Goal: Find specific page/section: Find specific page/section

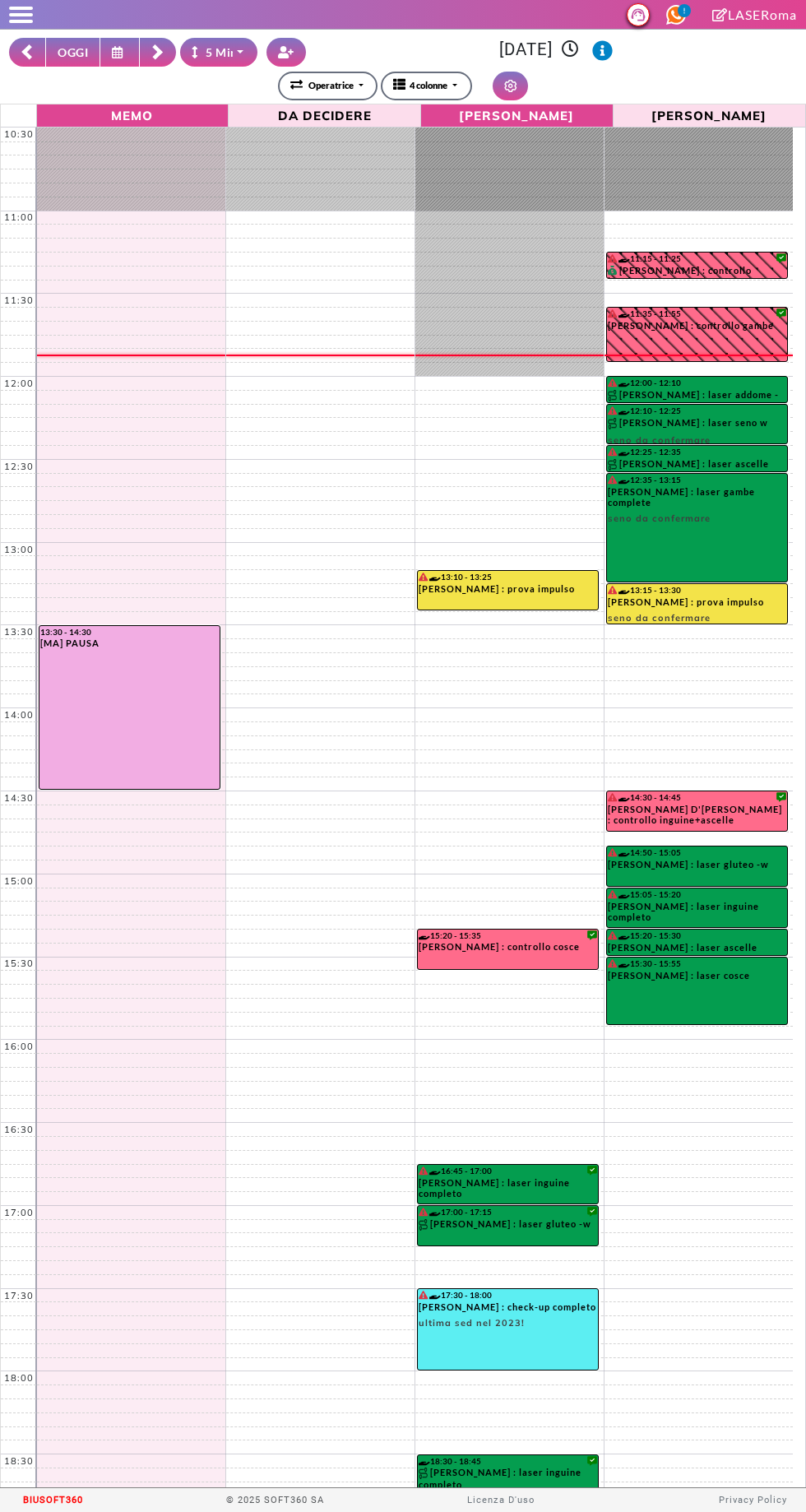
select select "*"
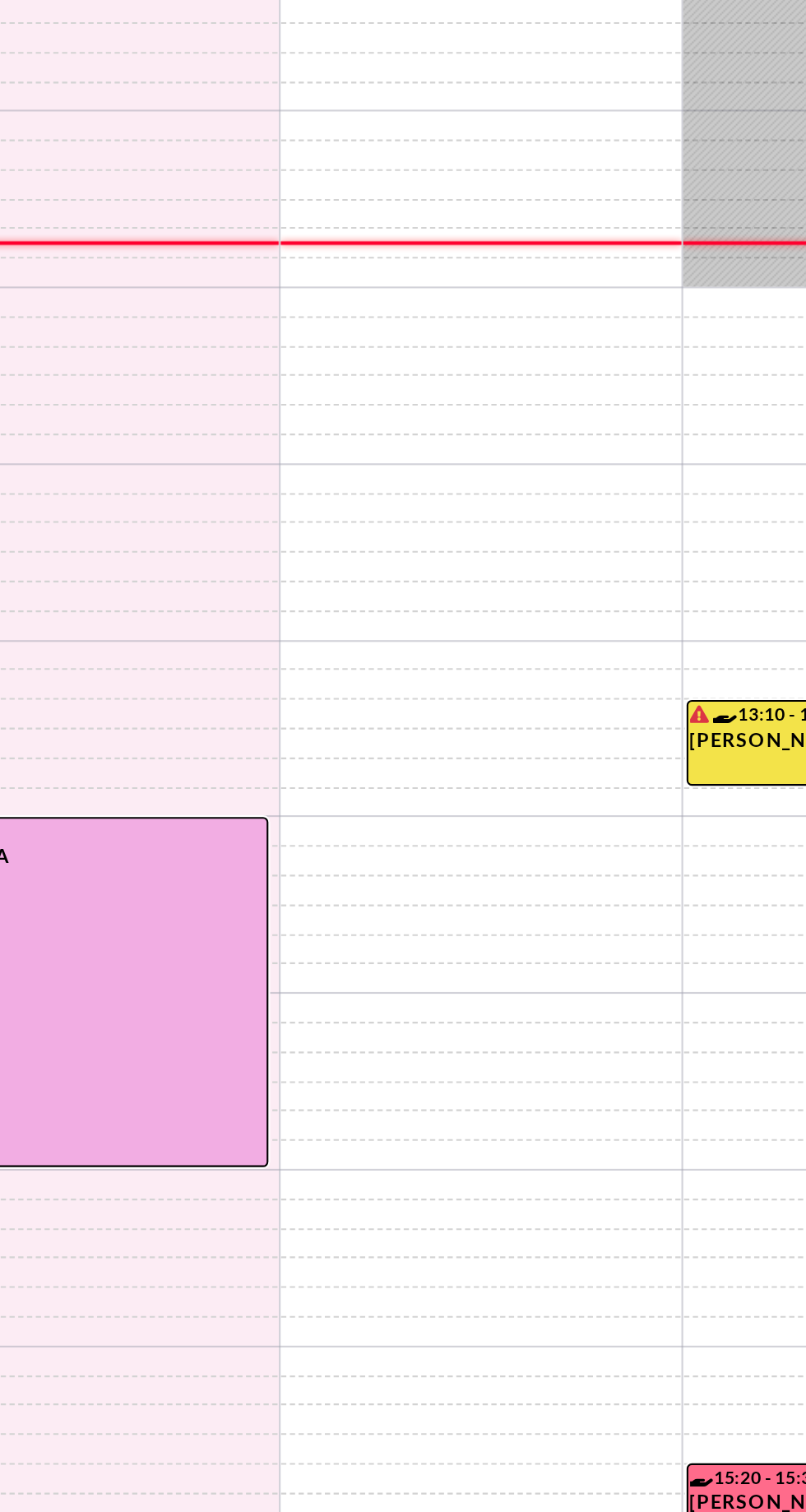
select select "*"
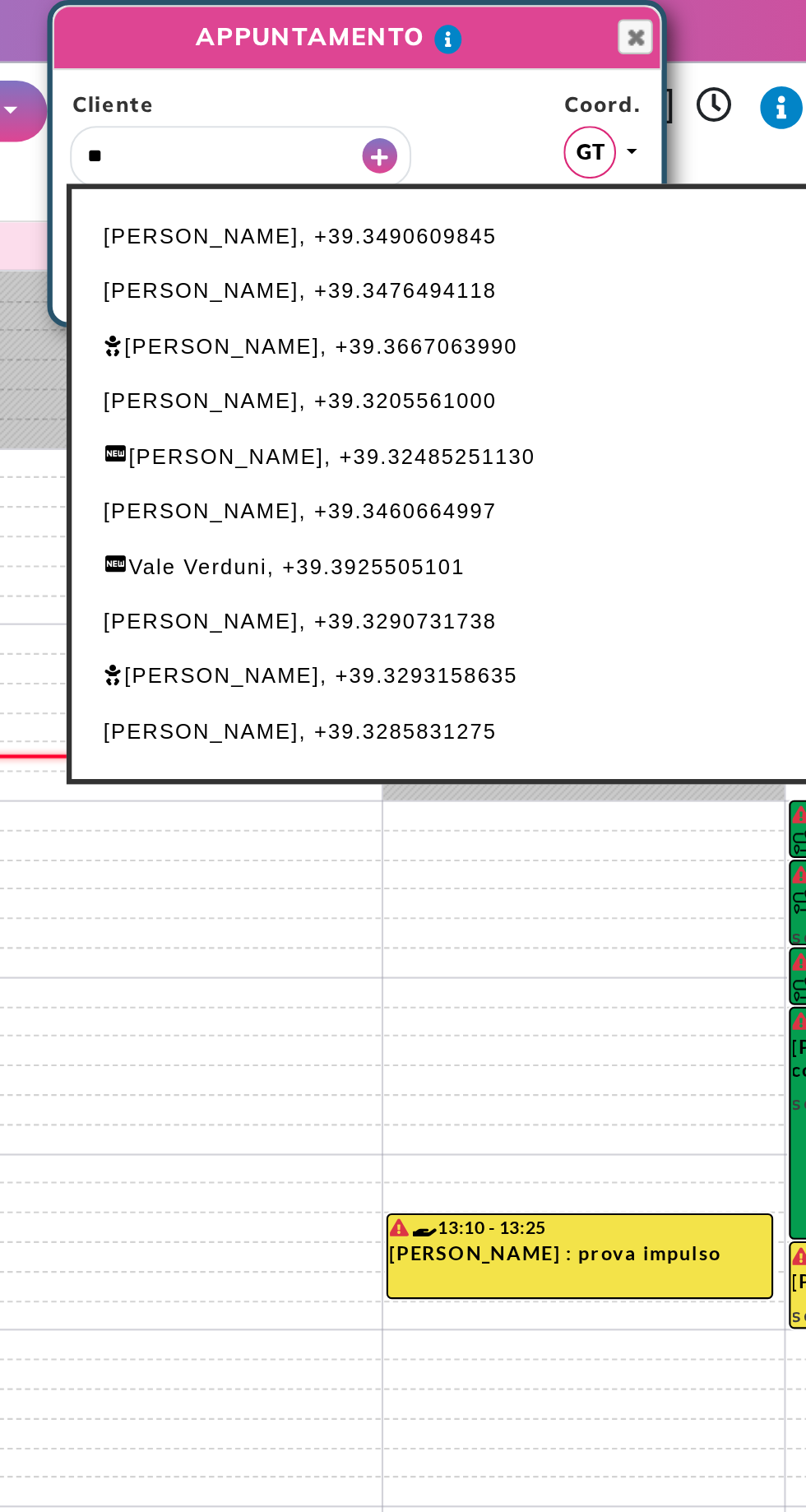
type input "**"
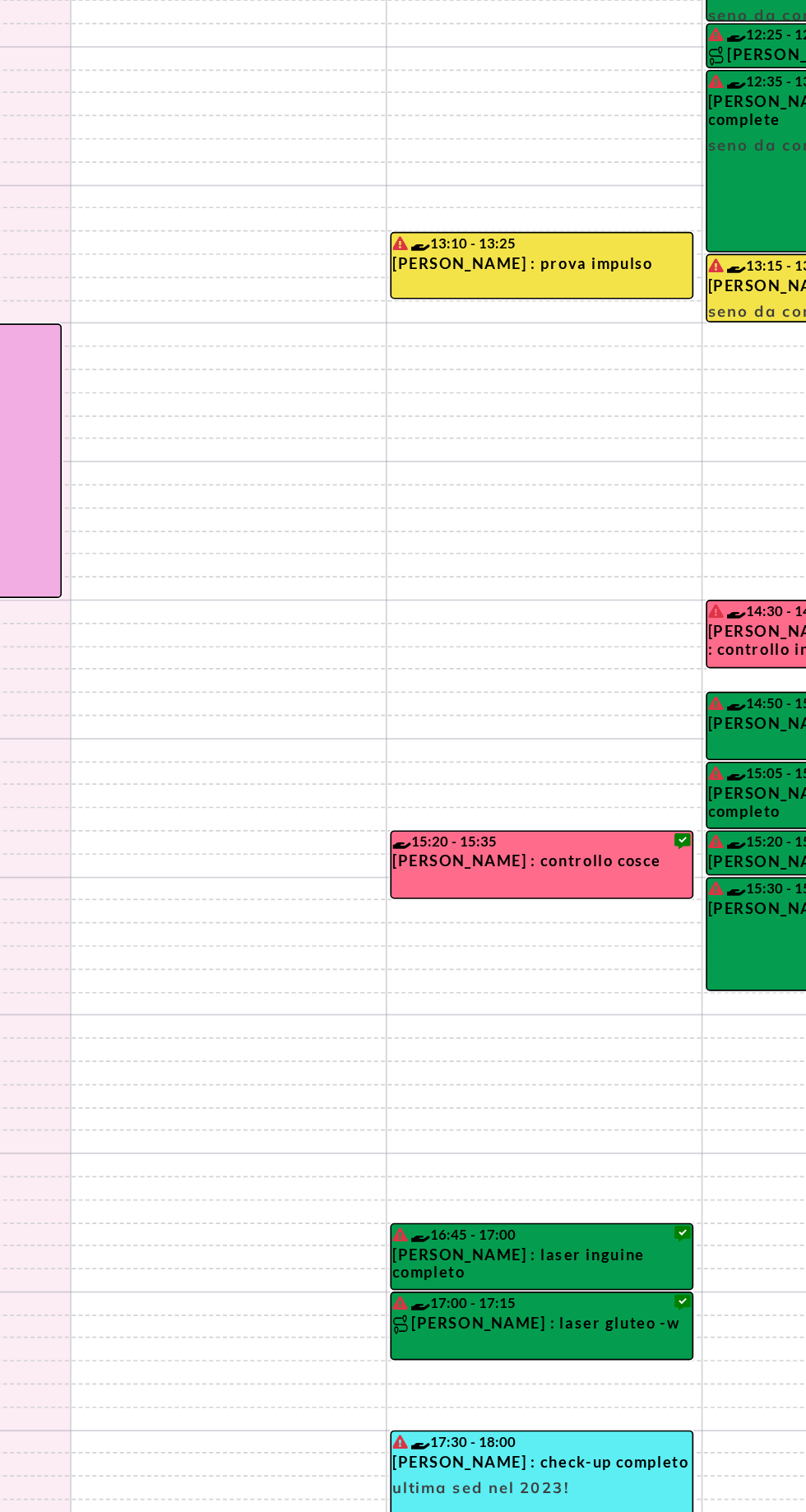
scroll to position [212, 0]
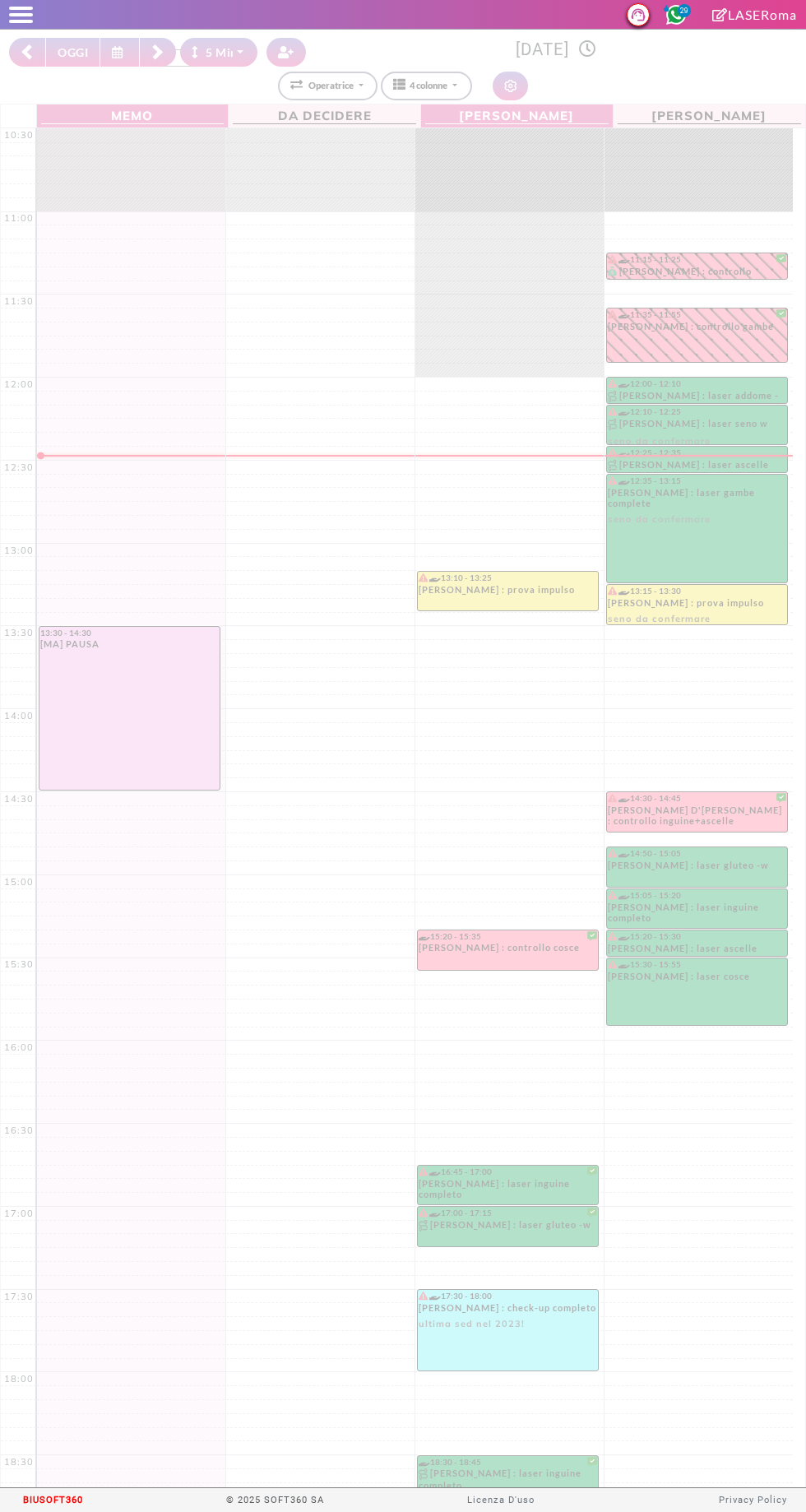
select select "*"
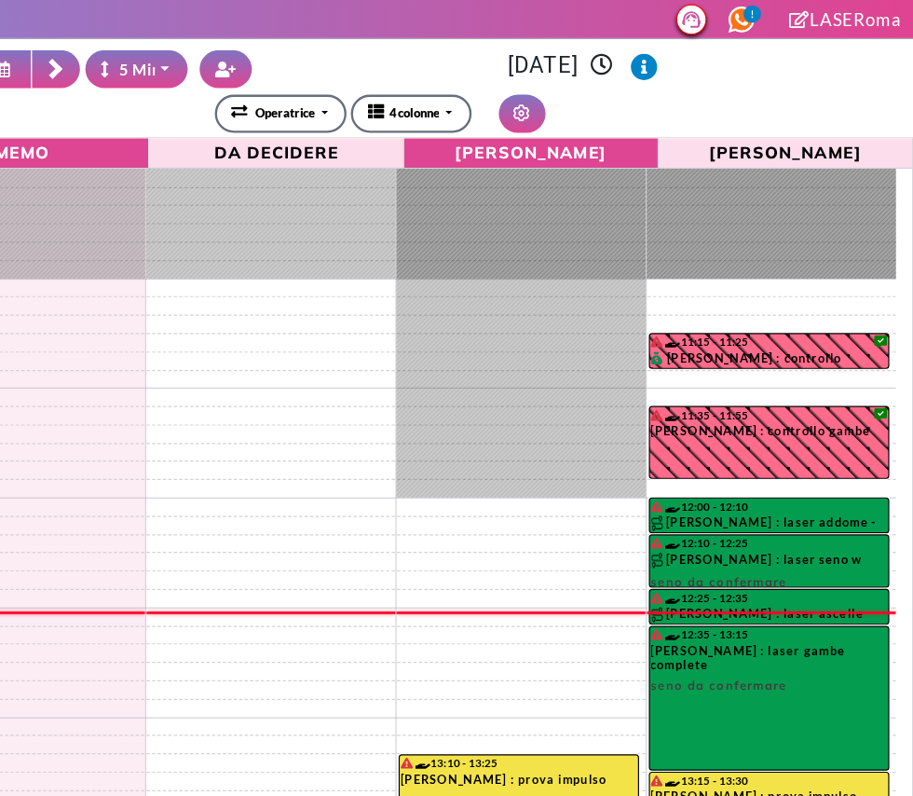
scroll to position [94, 0]
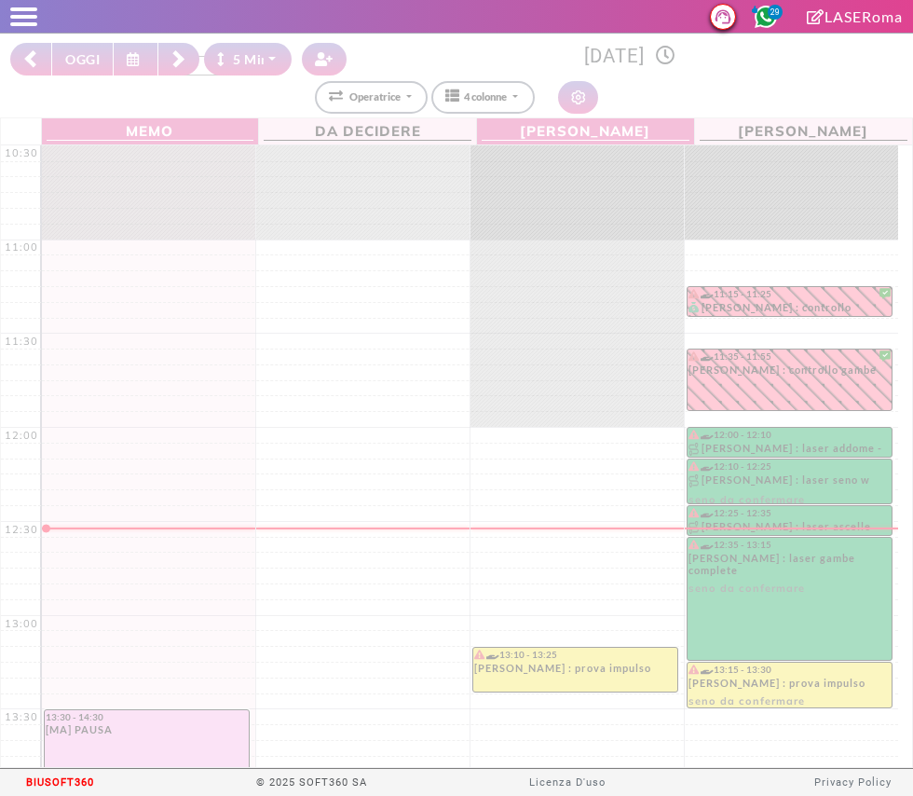
select select "*"
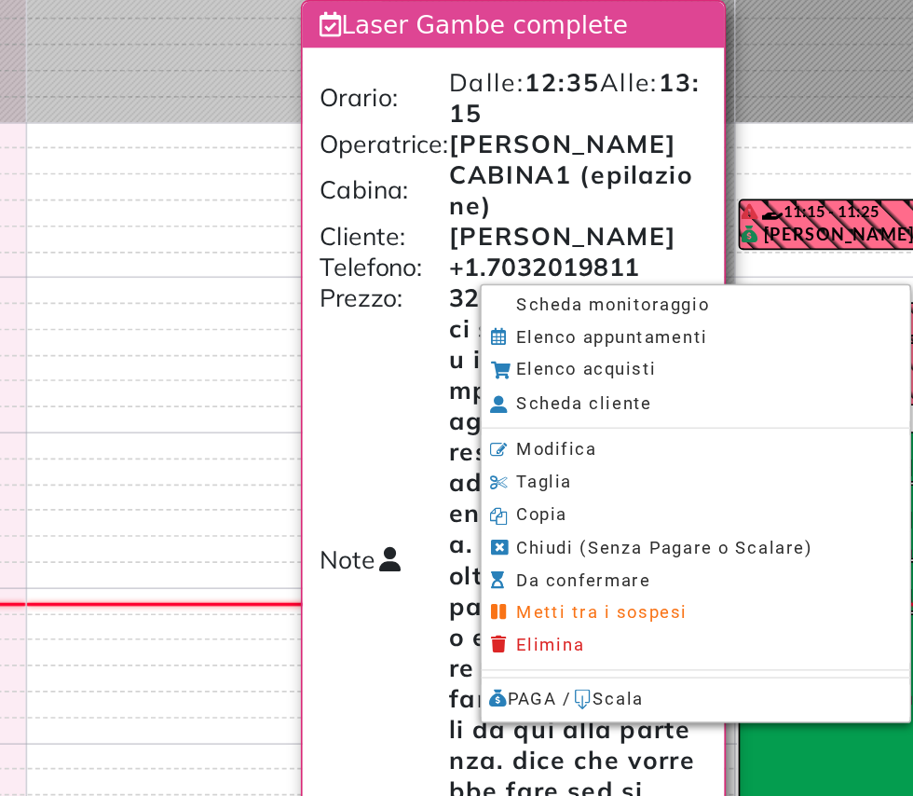
click at [572, 349] on span "Scheda monitoraggio" at bounding box center [611, 349] width 116 height 12
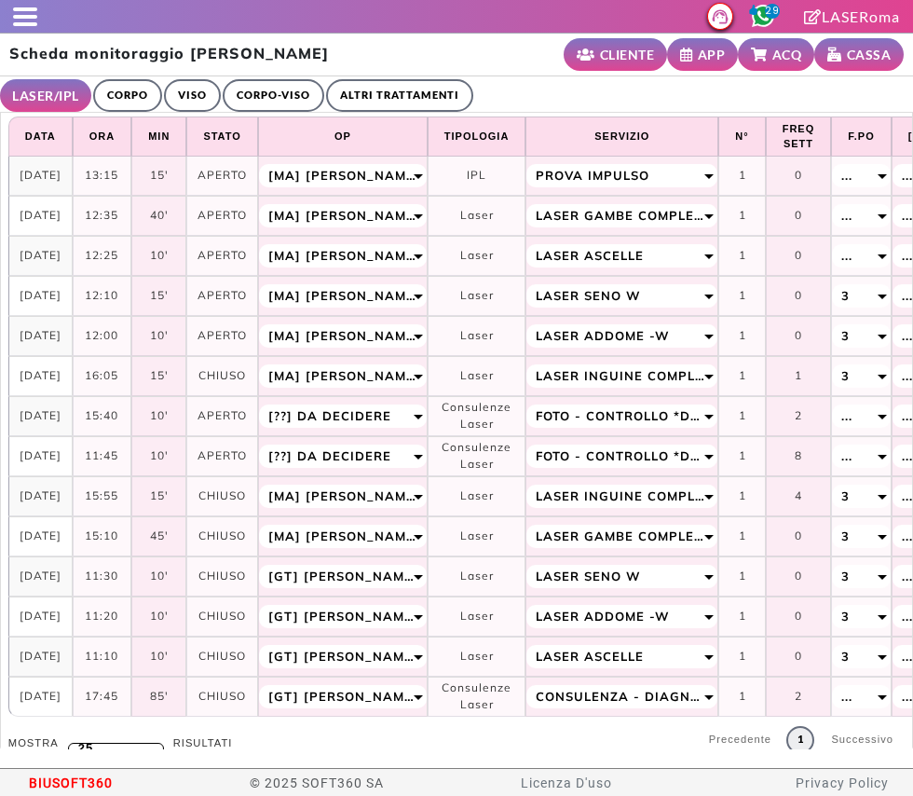
select select "**"
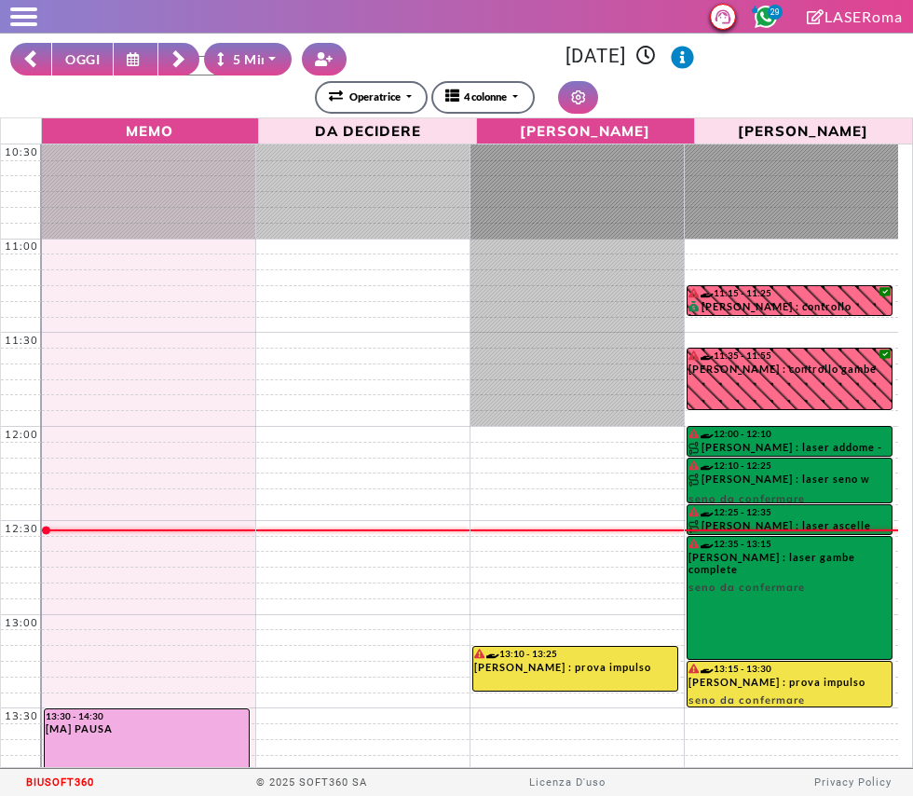
select select "*"
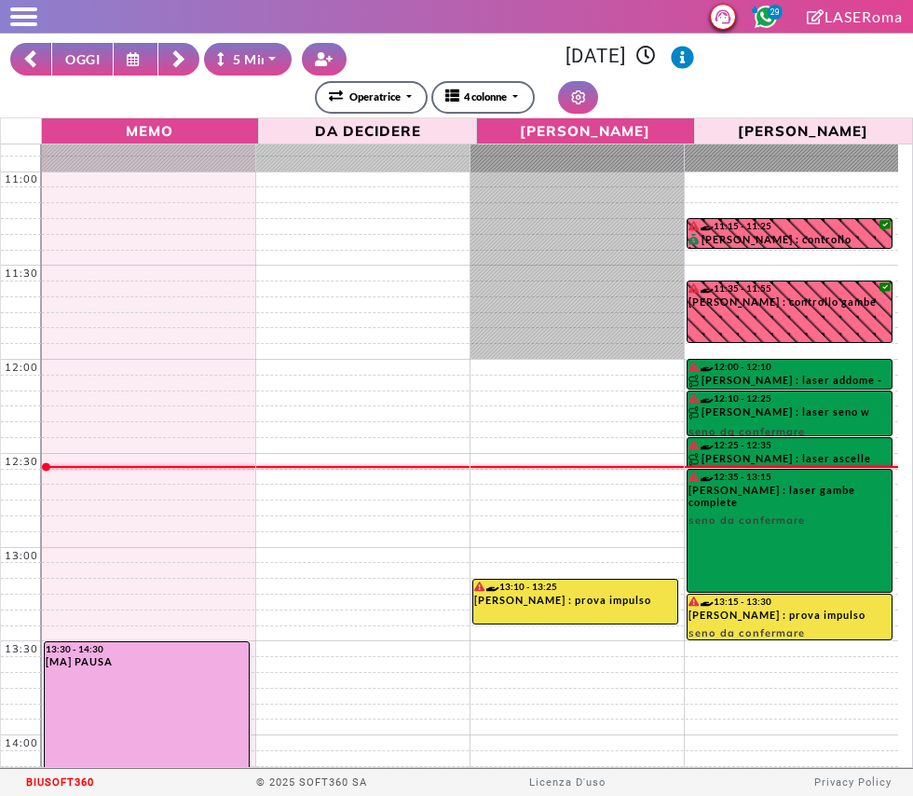
scroll to position [68, 0]
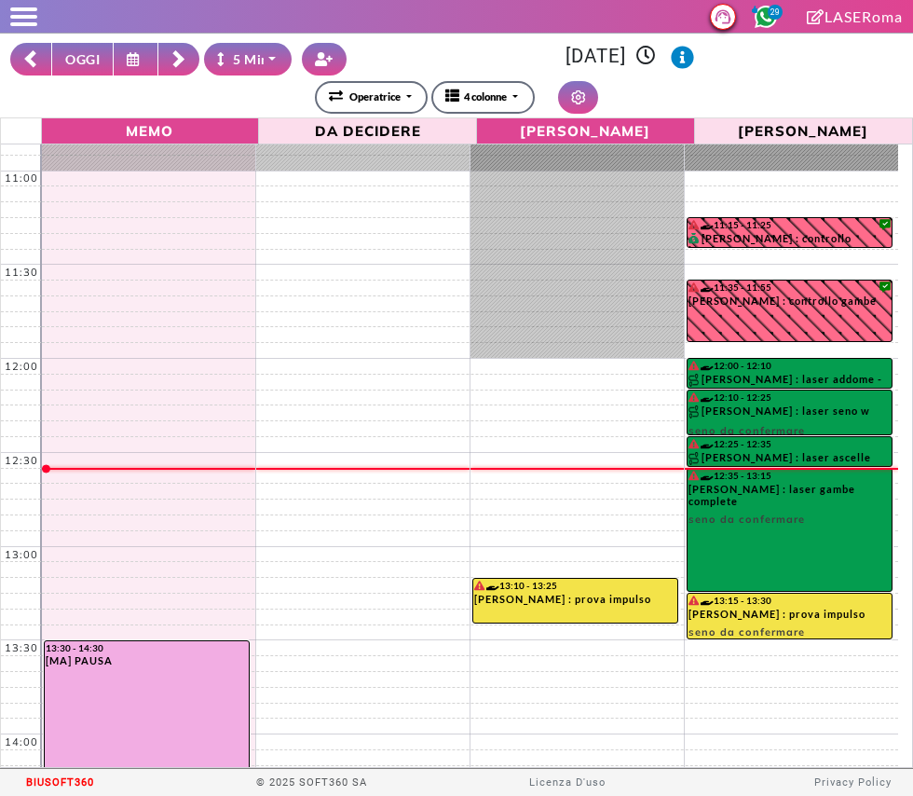
click at [40, 62] on button at bounding box center [30, 59] width 41 height 33
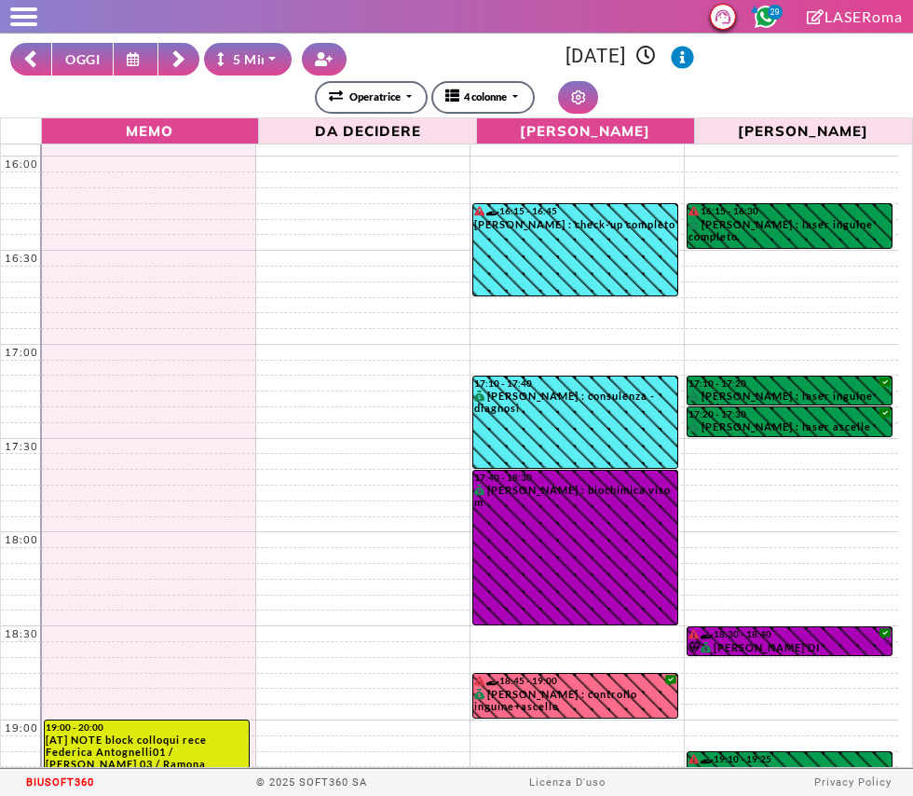
scroll to position [1162, 0]
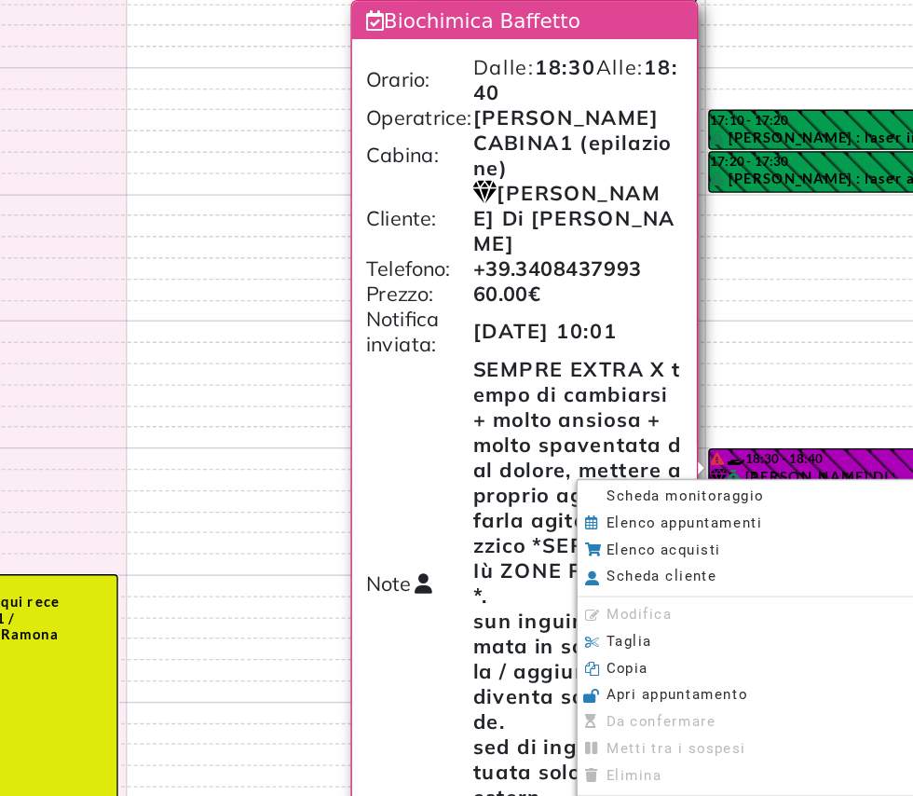
click at [733, 521] on li "Scheda monitoraggio" at bounding box center [719, 522] width 259 height 20
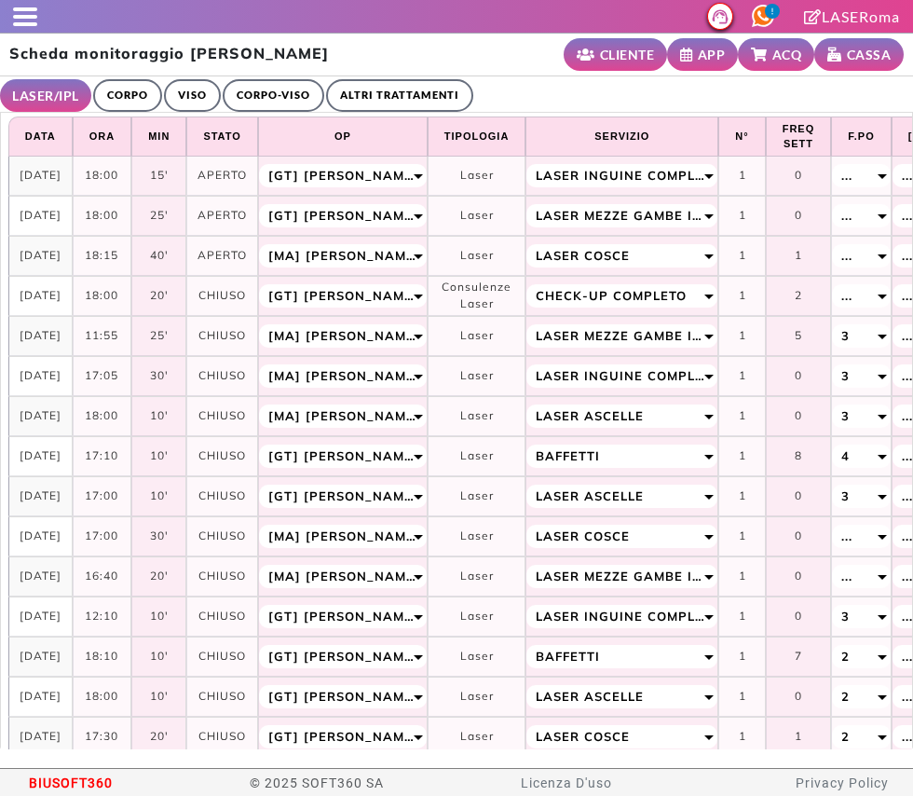
select select "**"
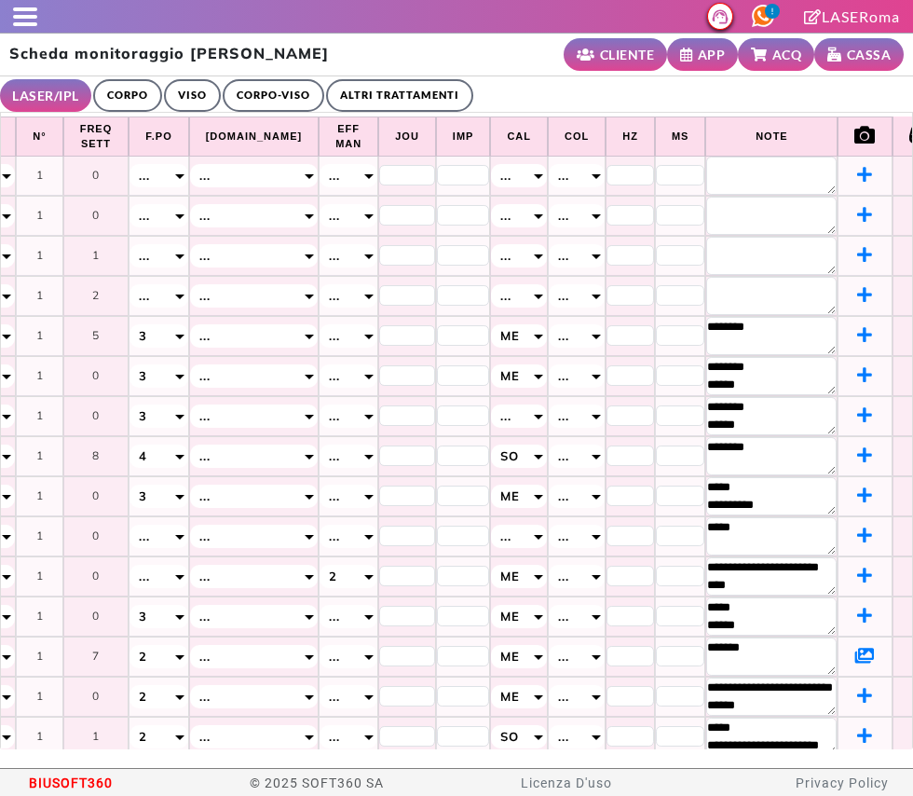
click at [404, 81] on link "ALTRI TRATTAMENTI" at bounding box center [399, 95] width 147 height 33
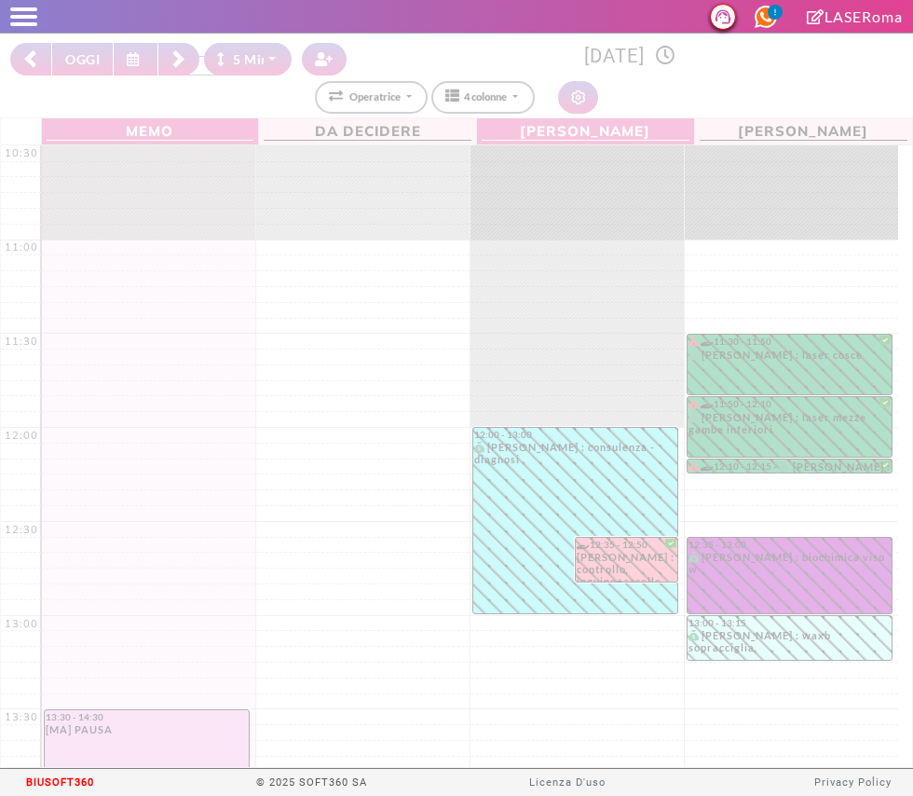
select select "*"
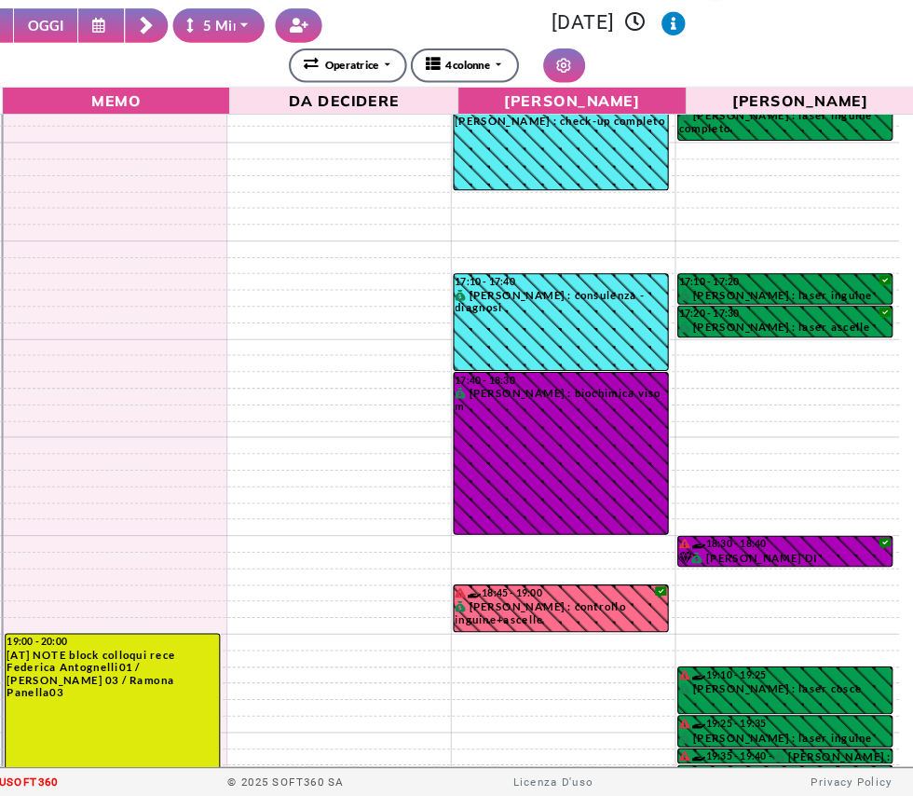
scroll to position [1102, 0]
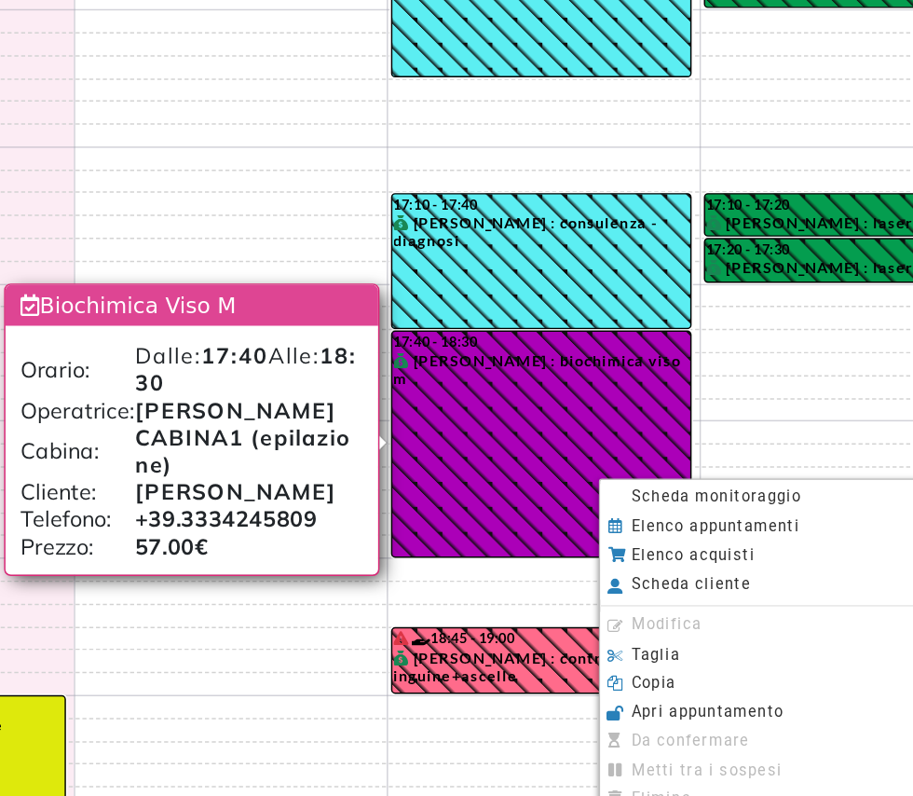
click at [737, 508] on span "Scheda monitoraggio" at bounding box center [695, 503] width 116 height 12
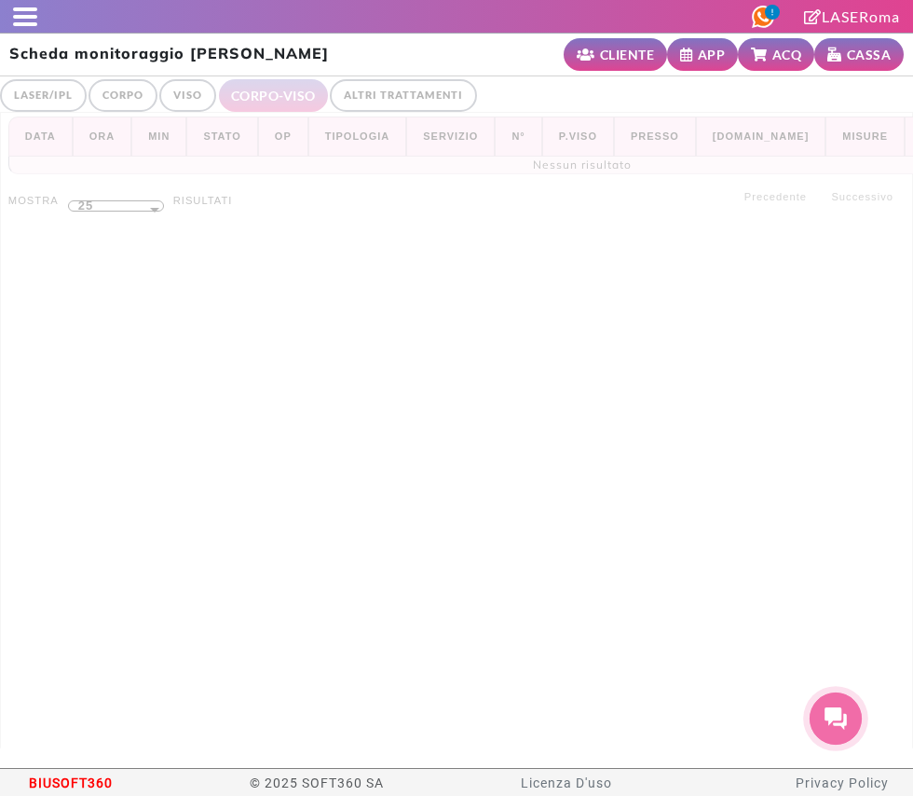
select select "**"
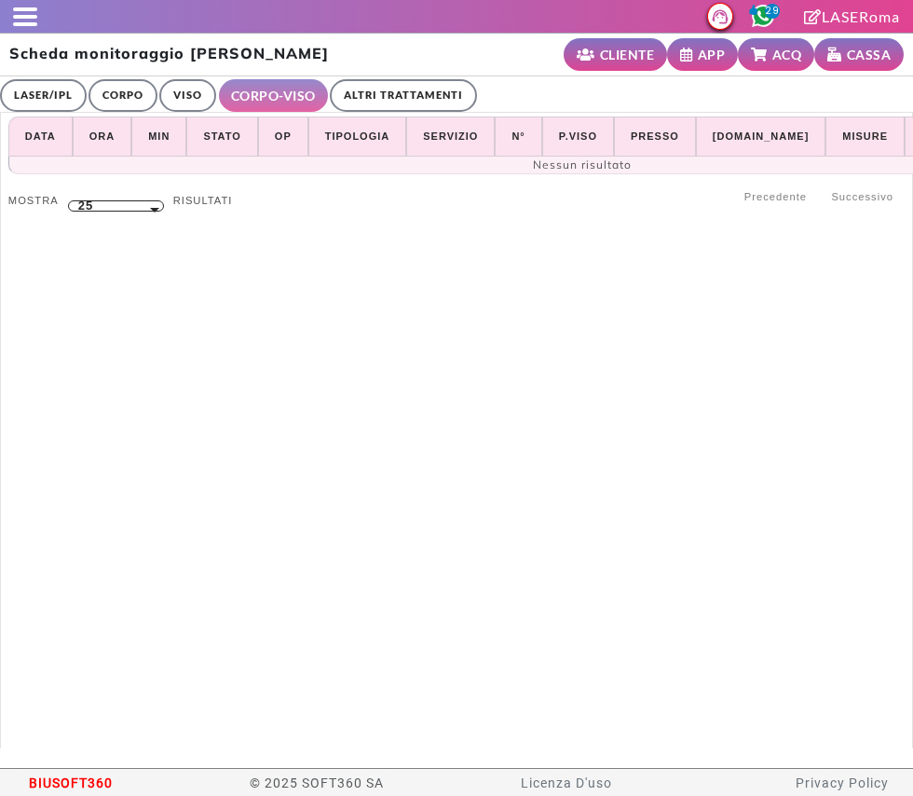
click at [393, 85] on link "ALTRI TRATTAMENTI" at bounding box center [403, 95] width 147 height 33
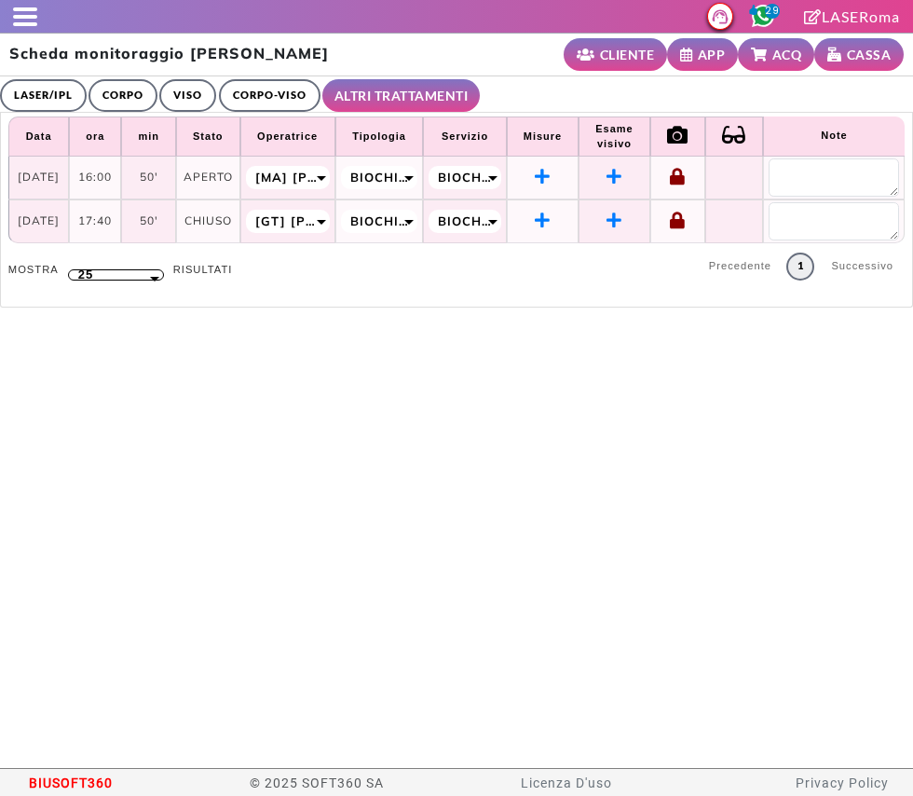
click at [34, 23] on span at bounding box center [25, 24] width 24 height 4
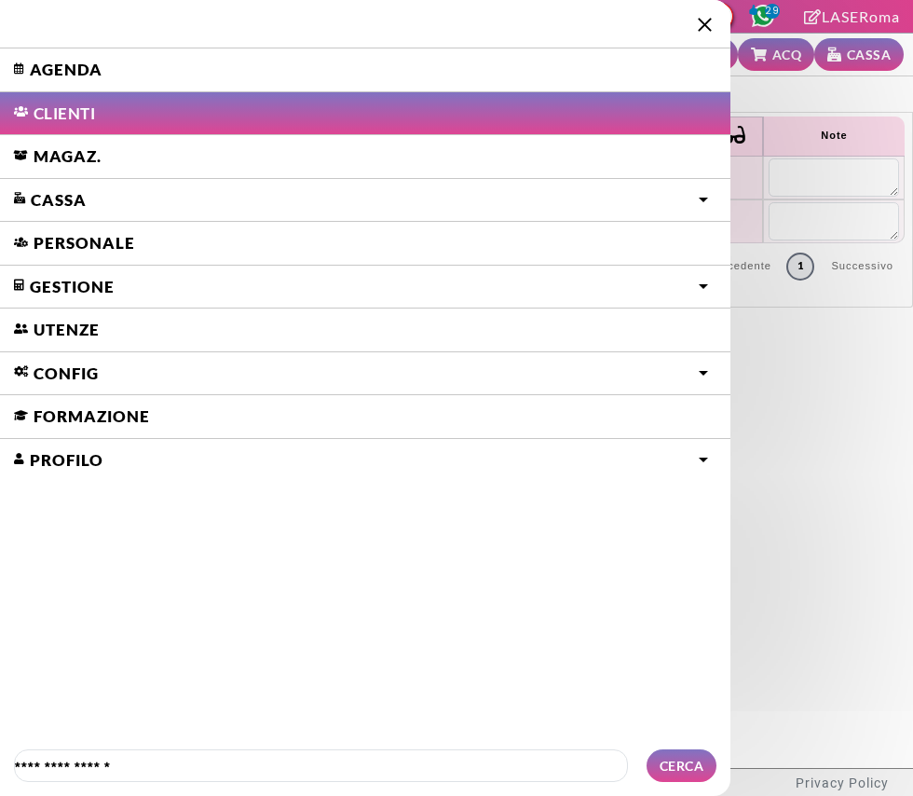
click at [57, 75] on link "Agenda" at bounding box center [365, 69] width 731 height 43
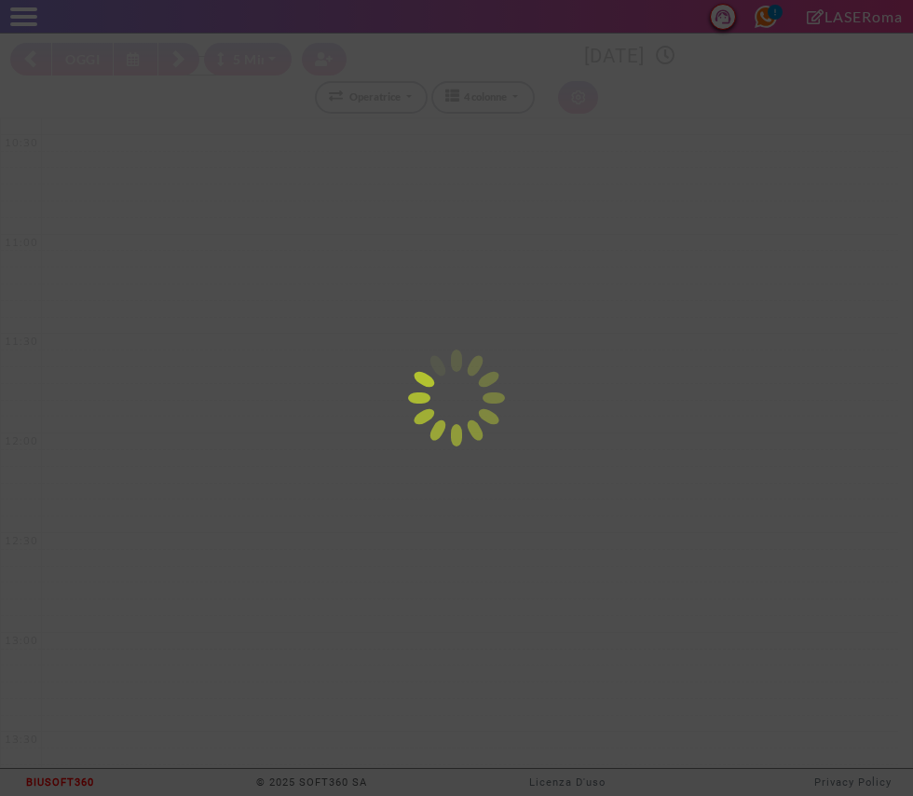
select select "*"
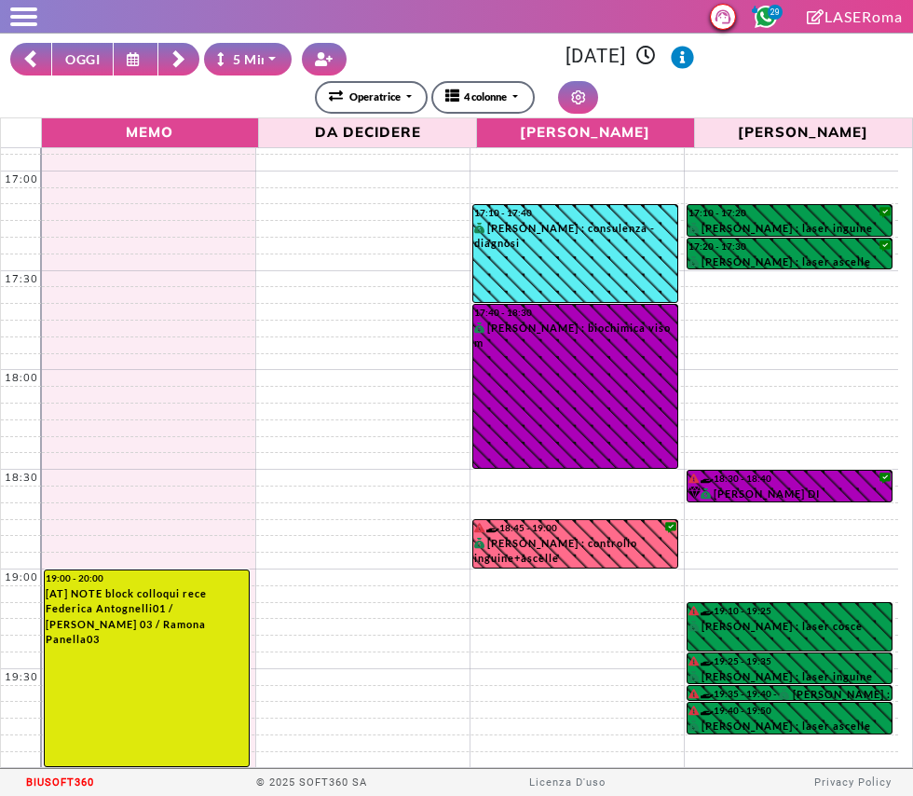
scroll to position [1264, 0]
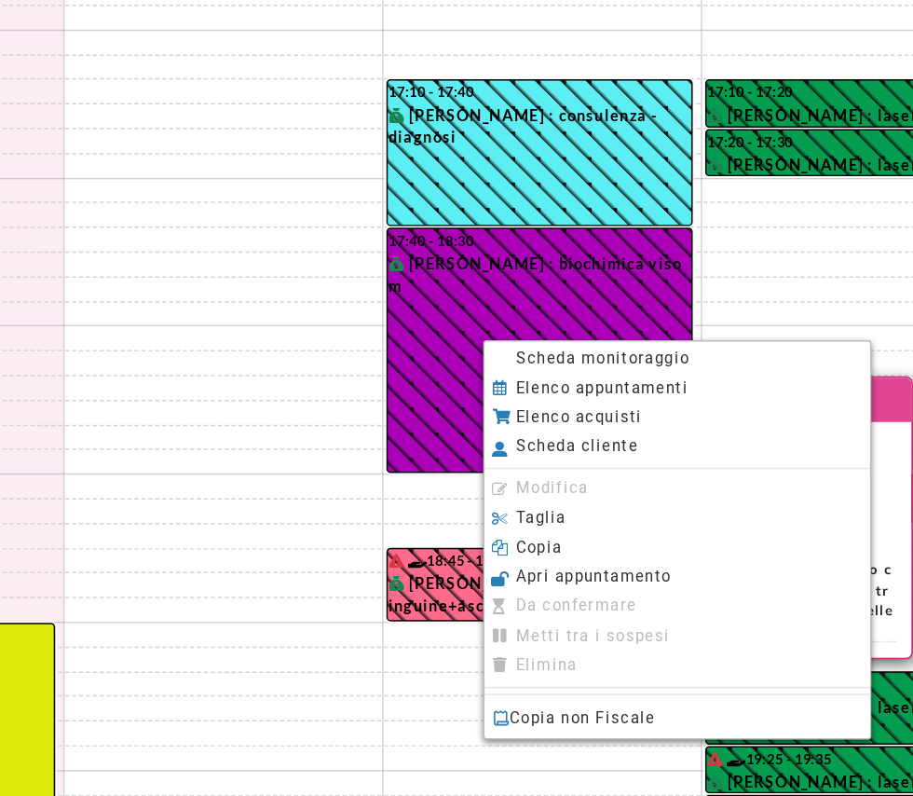
click at [677, 400] on li "Scheda monitoraggio" at bounding box center [668, 399] width 259 height 20
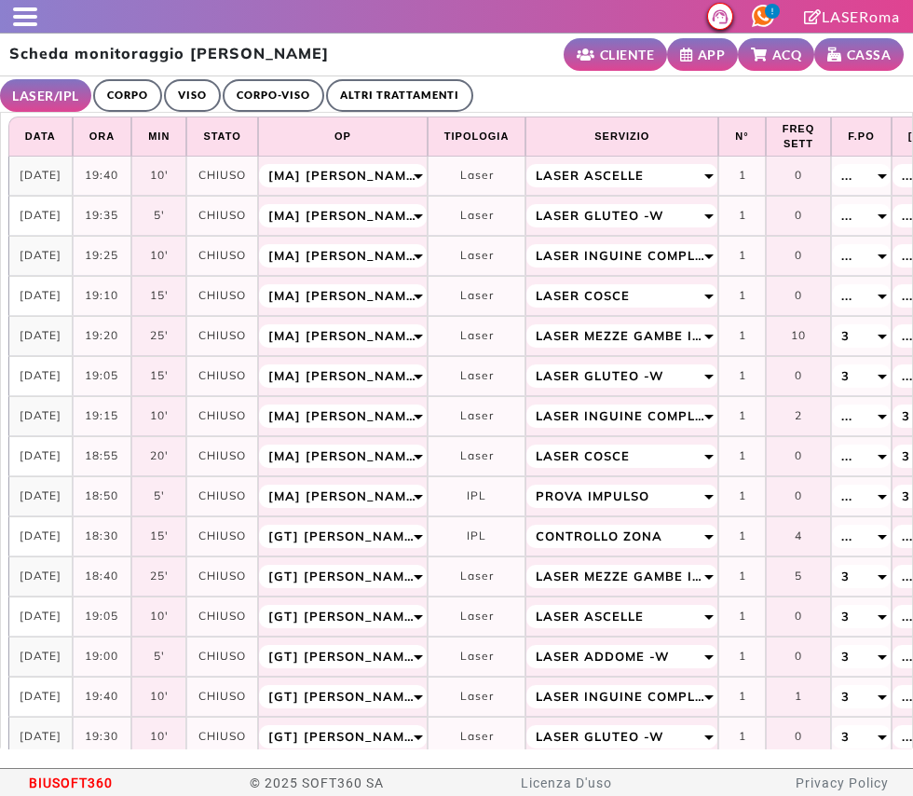
select select "**"
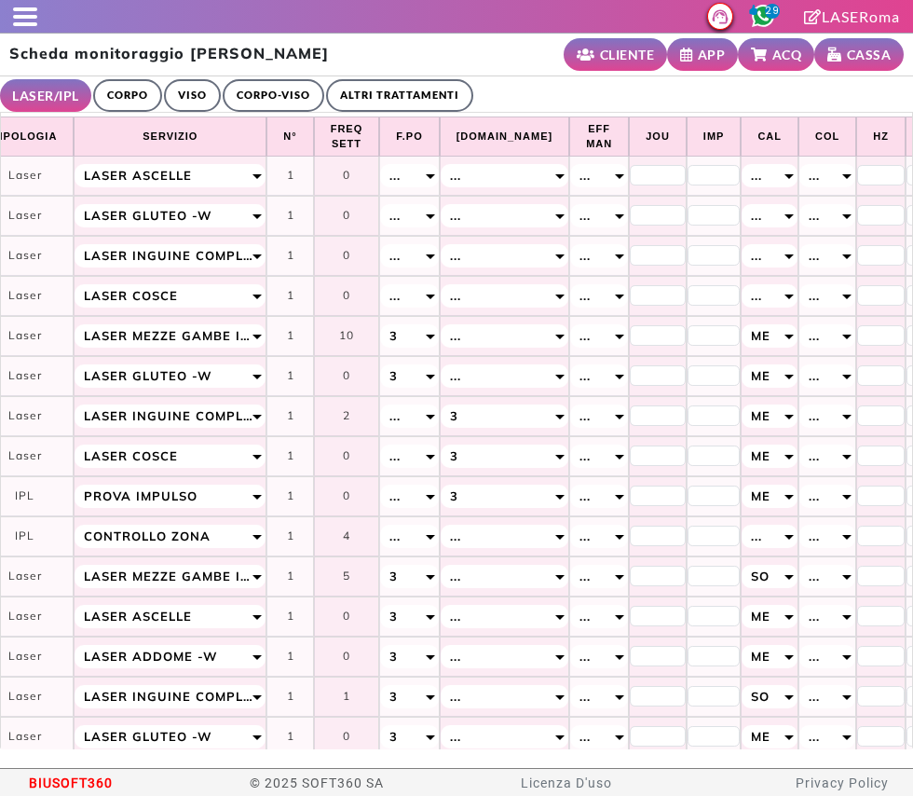
scroll to position [0, 703]
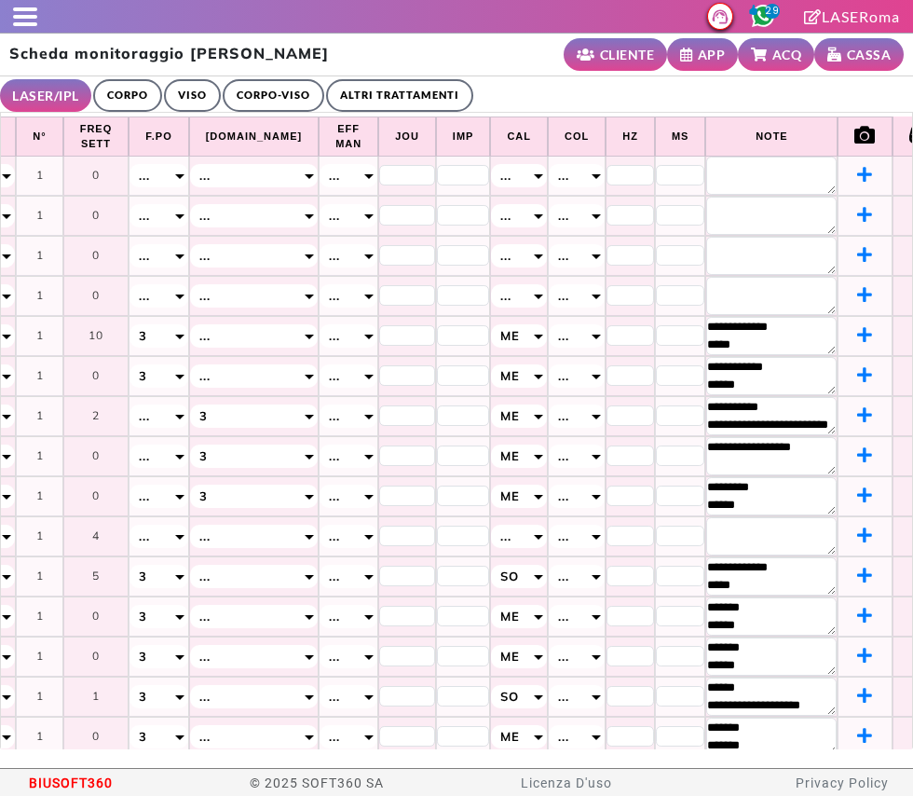
click at [364, 44] on div "Scheda monitoraggio Diana FOSCHINI CLIENTE APP ACQ CASSA" at bounding box center [456, 55] width 913 height 43
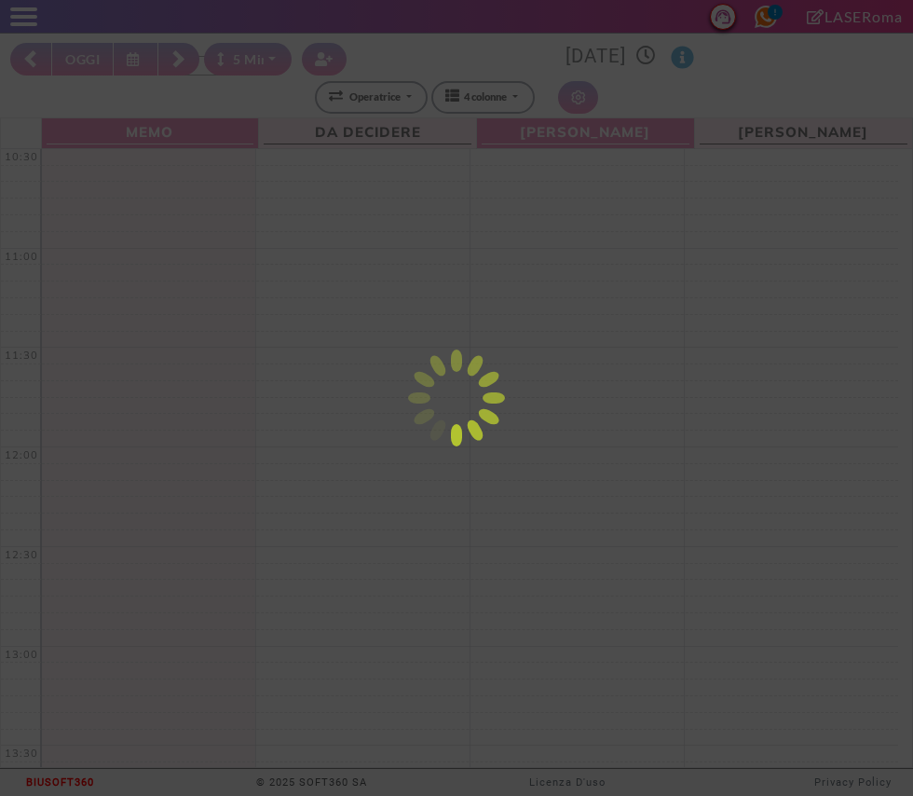
select select "*"
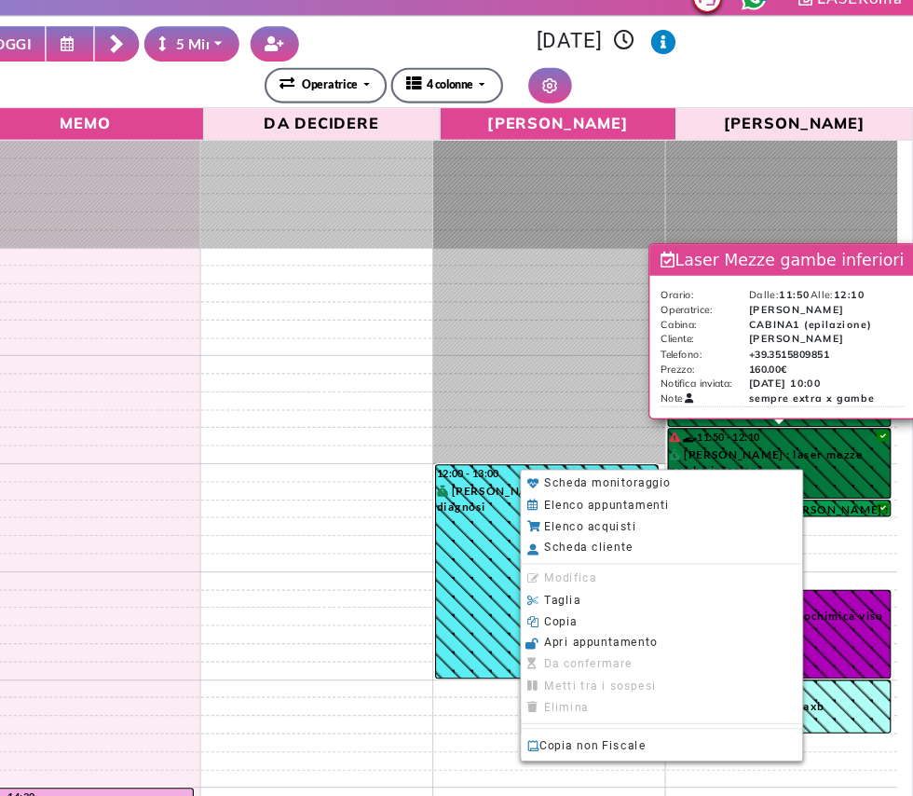
click at [815, 82] on div at bounding box center [456, 398] width 913 height 796
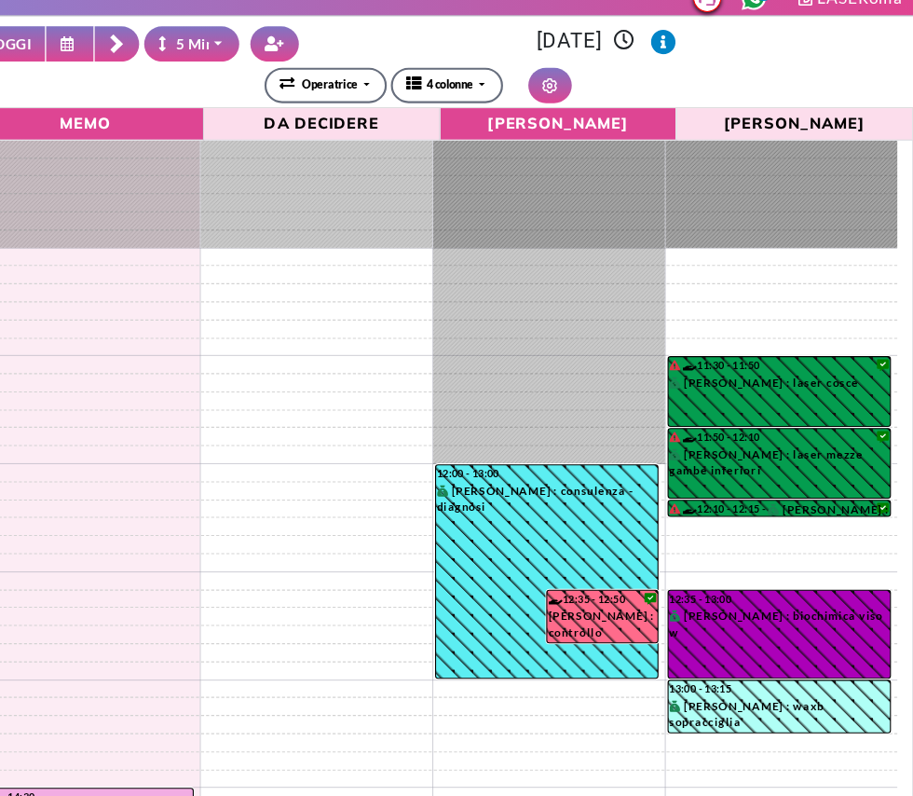
click at [179, 56] on rect at bounding box center [178, 56] width 12 height 12
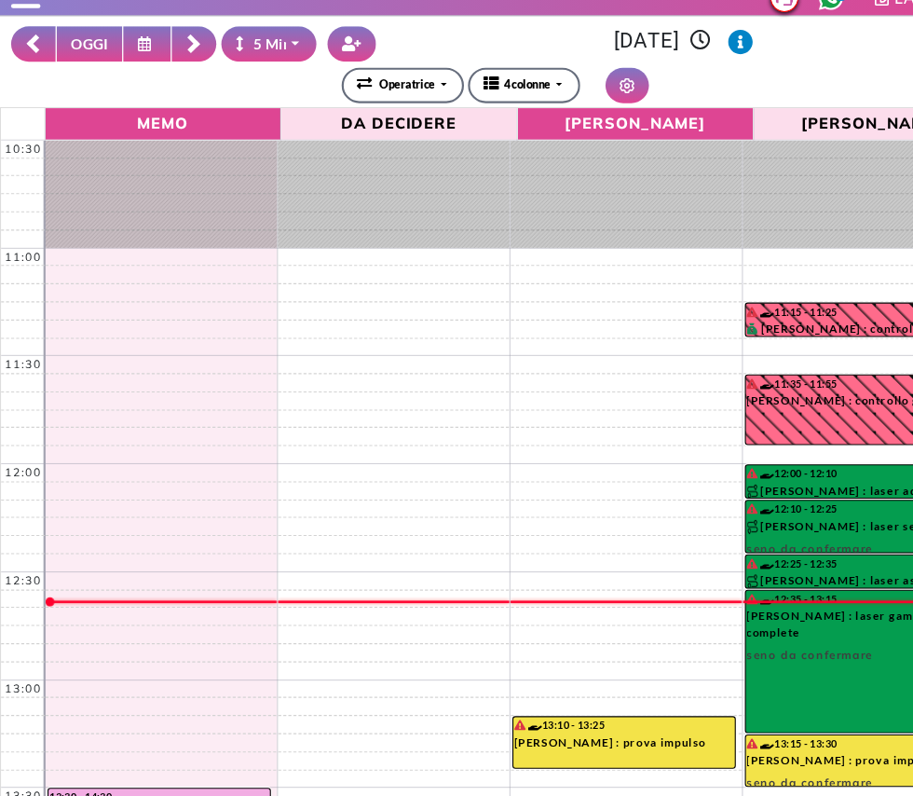
click at [40, 43] on button at bounding box center [30, 59] width 41 height 33
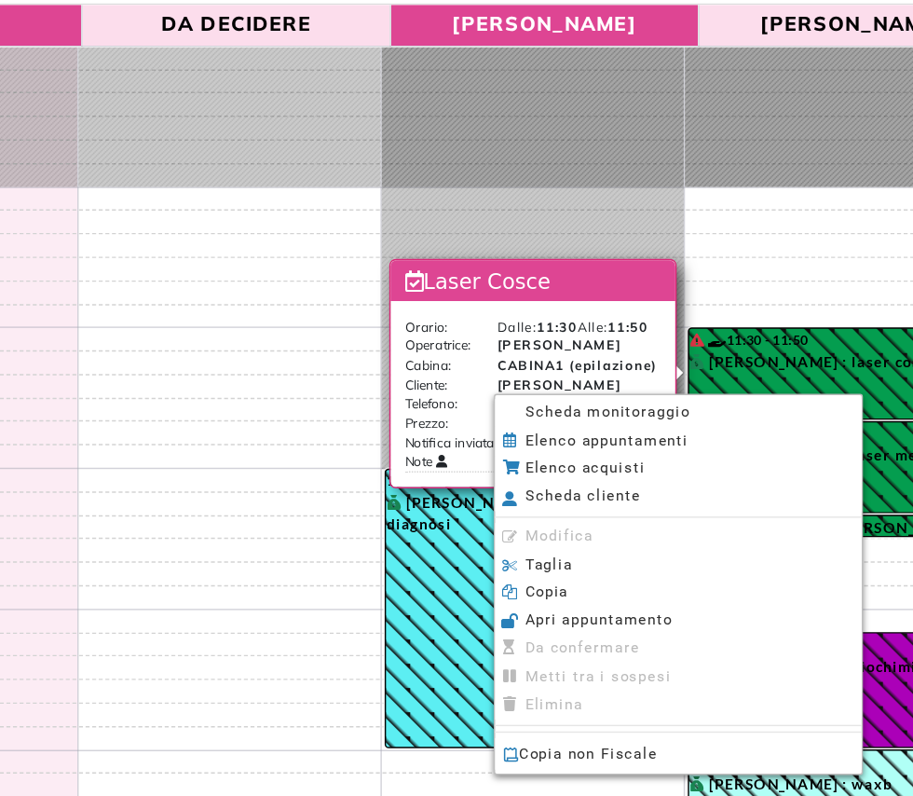
click at [719, 408] on li "Scheda monitoraggio" at bounding box center [680, 407] width 259 height 20
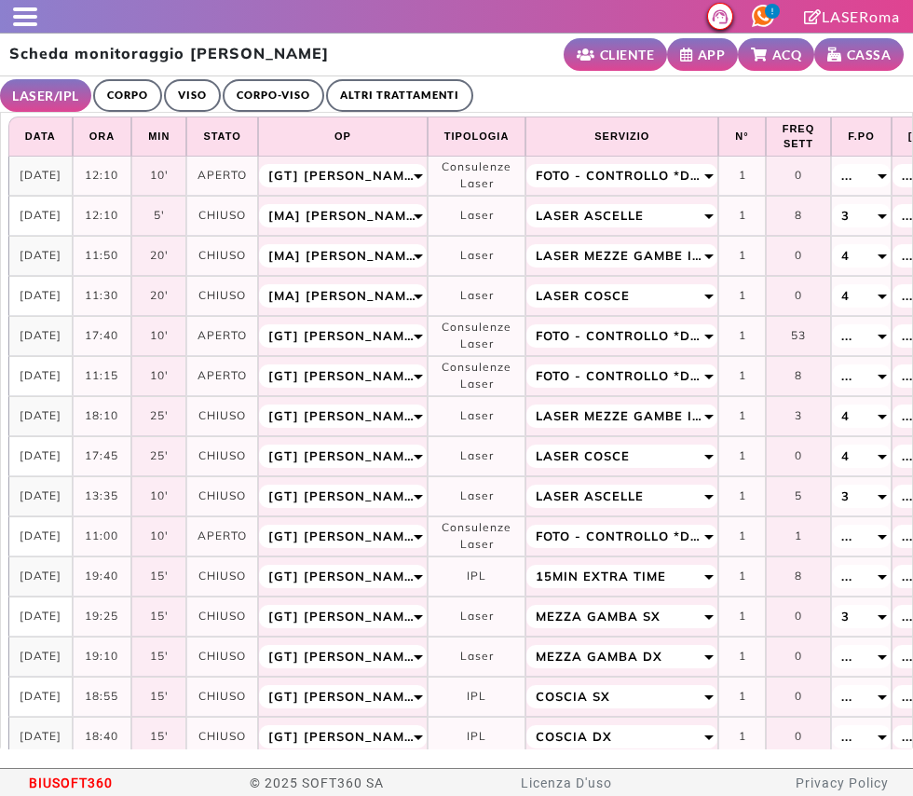
select select "**"
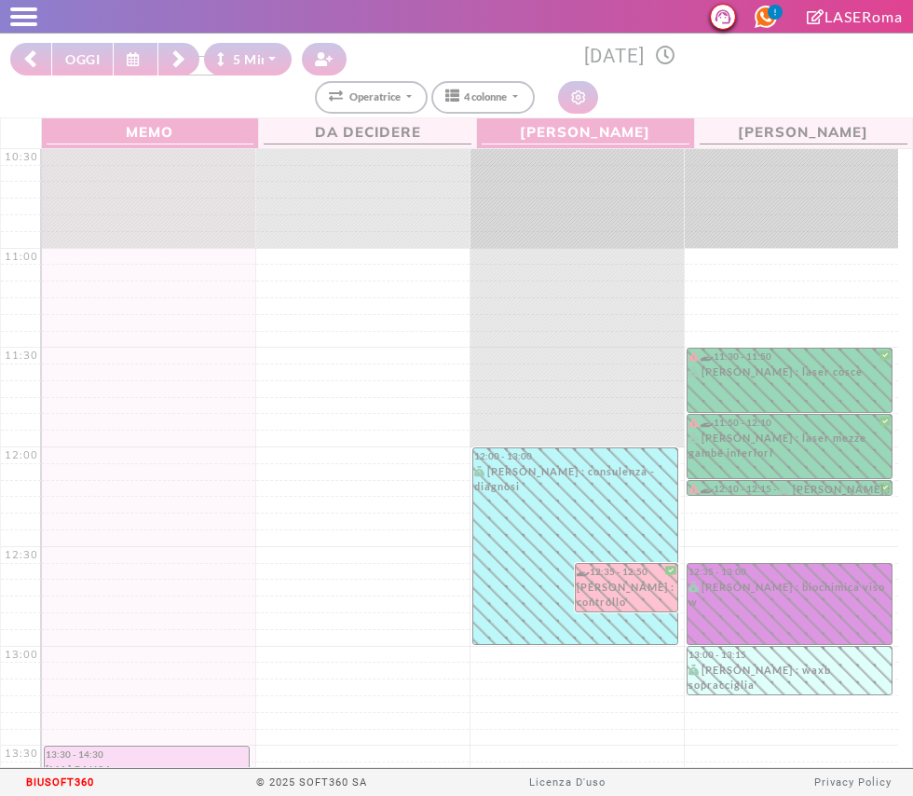
select select "*"
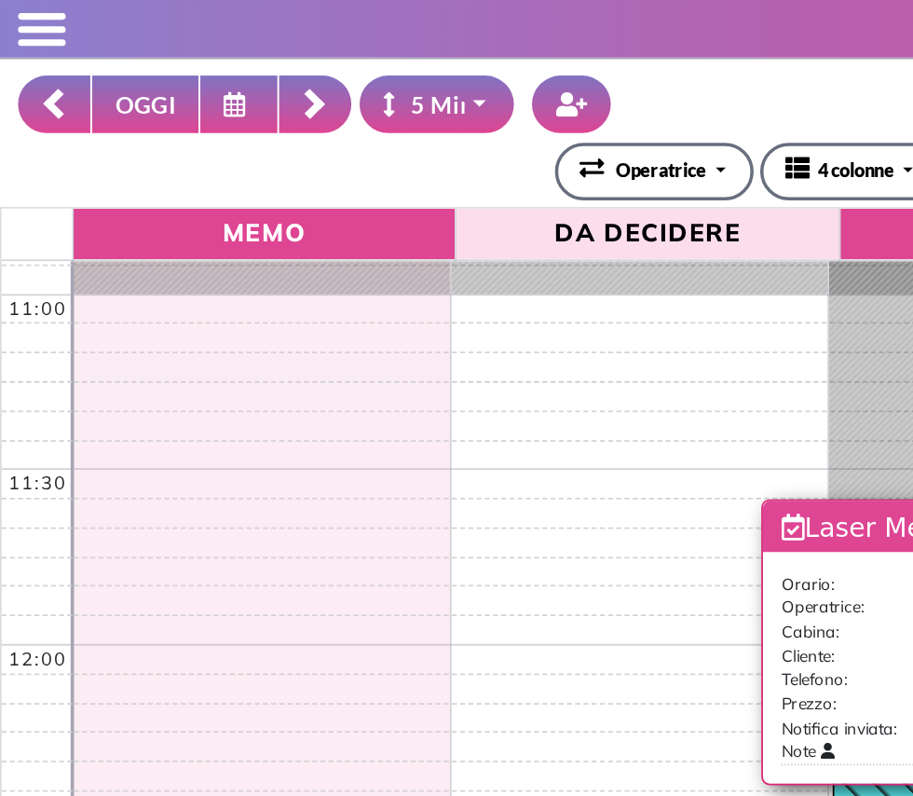
click at [9, 20] on div at bounding box center [456, 398] width 913 height 796
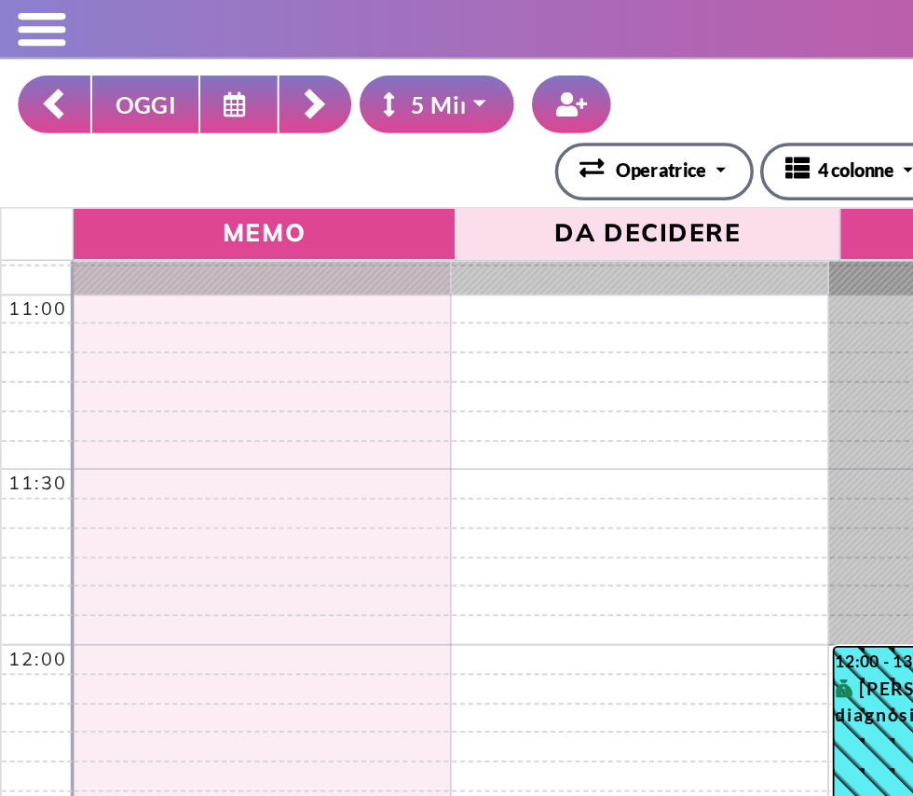
click at [28, 22] on span at bounding box center [23, 24] width 27 height 4
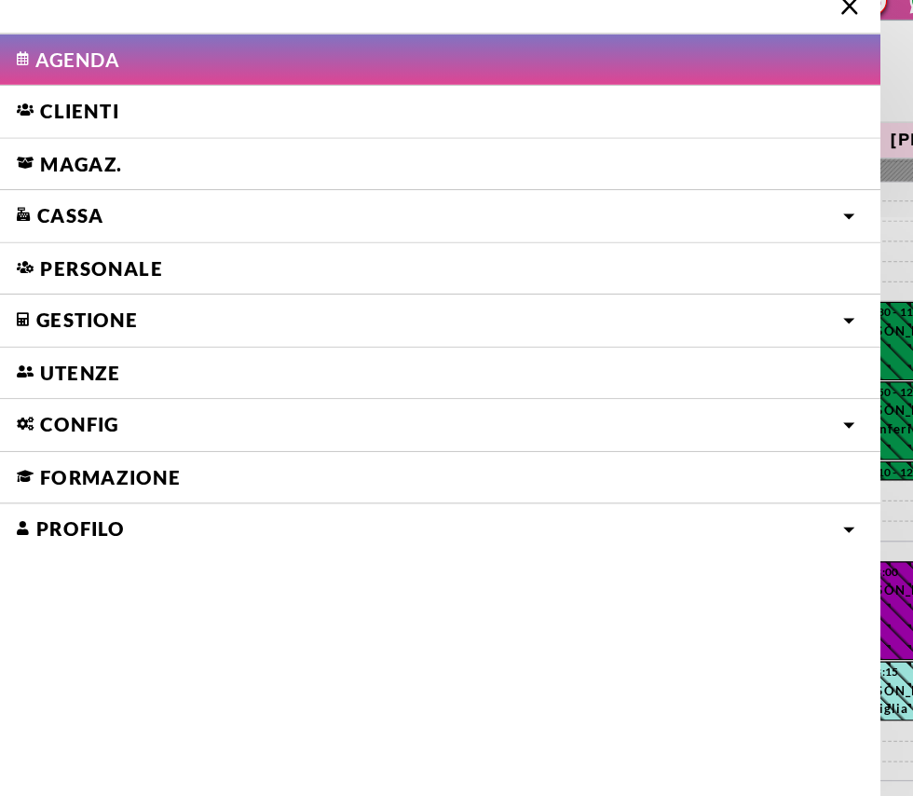
click at [53, 111] on link "Clienti" at bounding box center [365, 109] width 731 height 43
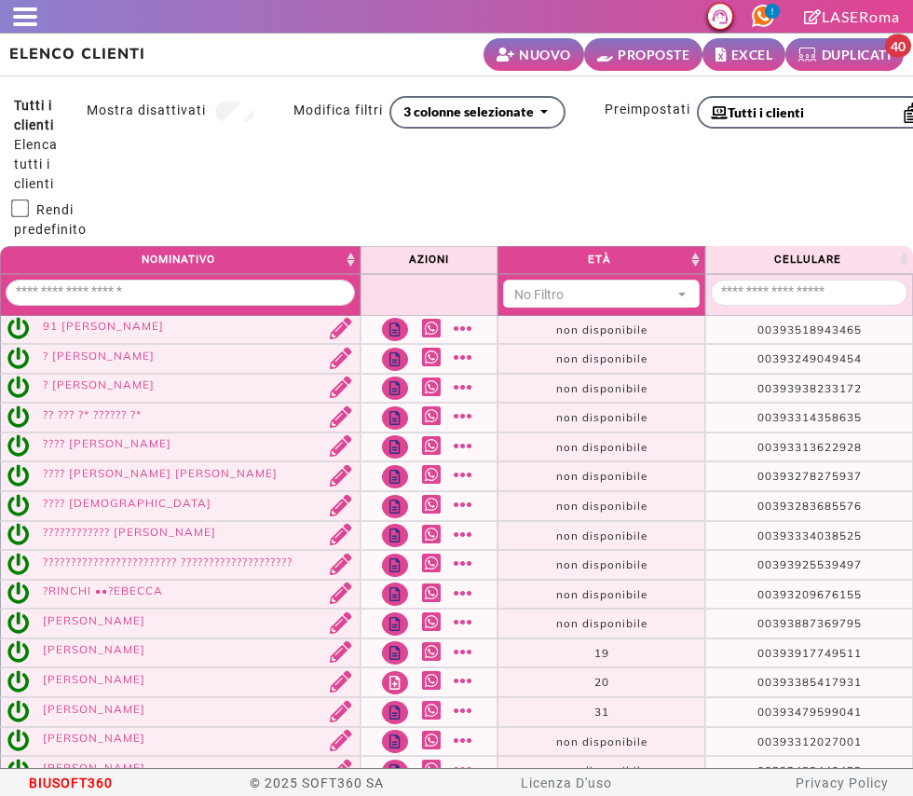
select select
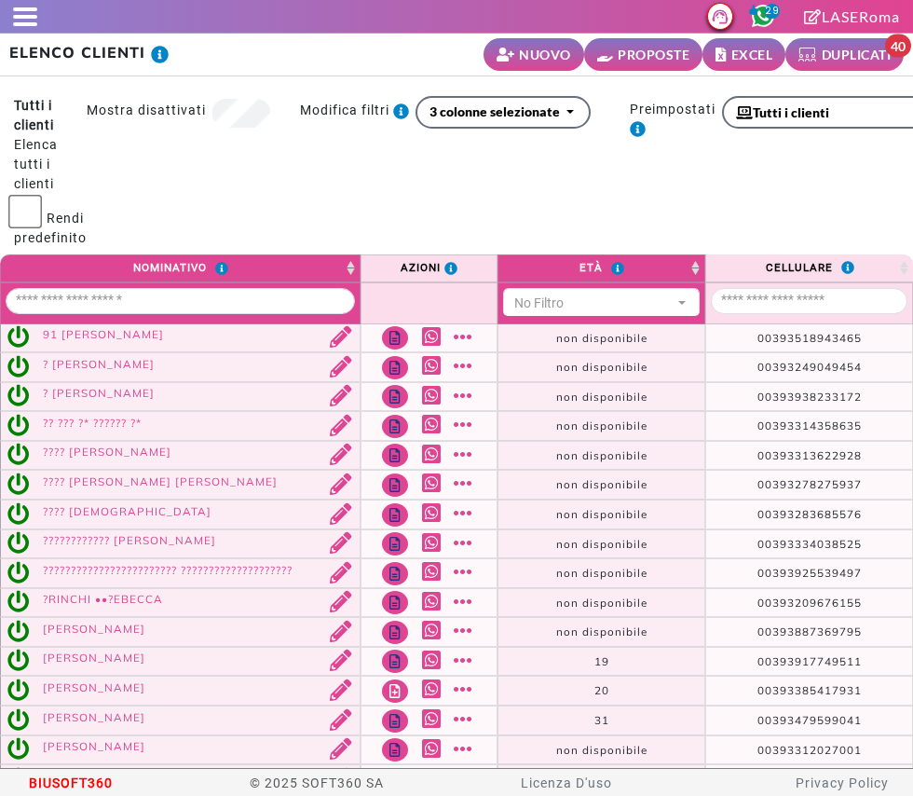
click at [658, 66] on link "PROPOSTE" at bounding box center [643, 54] width 119 height 33
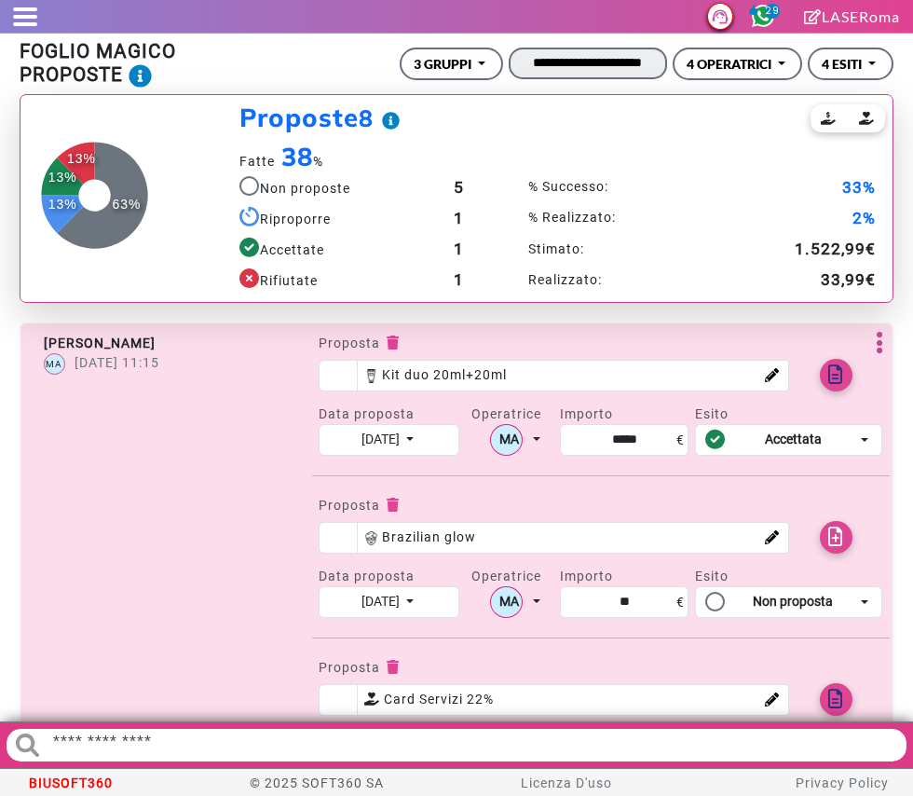
click at [615, 62] on input "**********" at bounding box center [588, 64] width 158 height 32
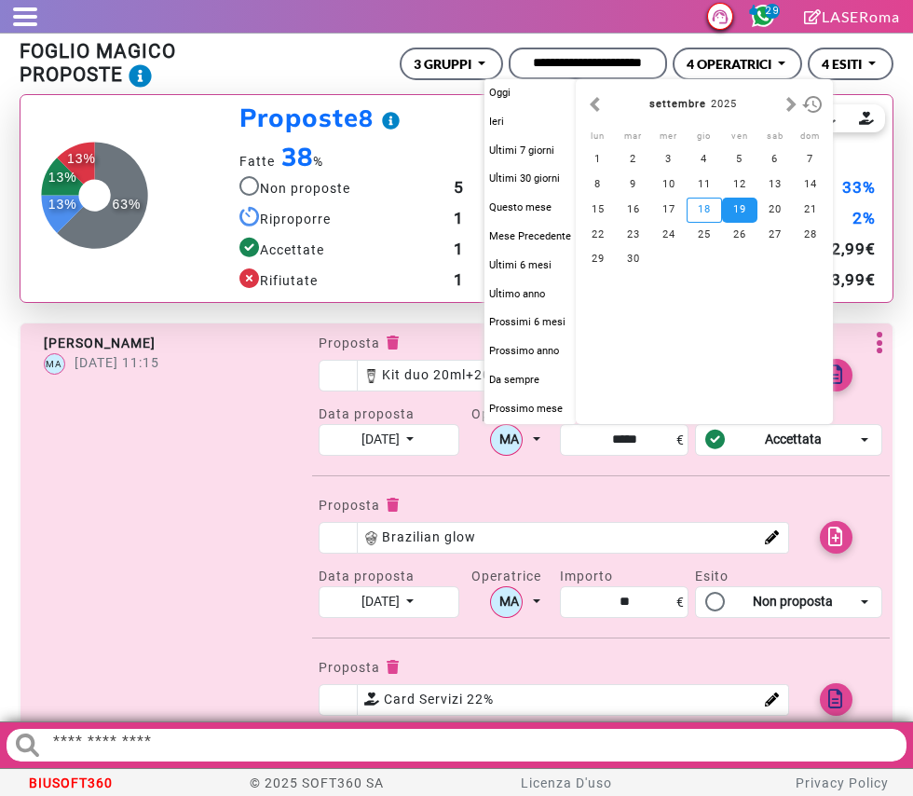
click at [703, 209] on div "18" at bounding box center [704, 210] width 35 height 25
click at [696, 205] on div "18" at bounding box center [704, 210] width 35 height 25
type input "**********"
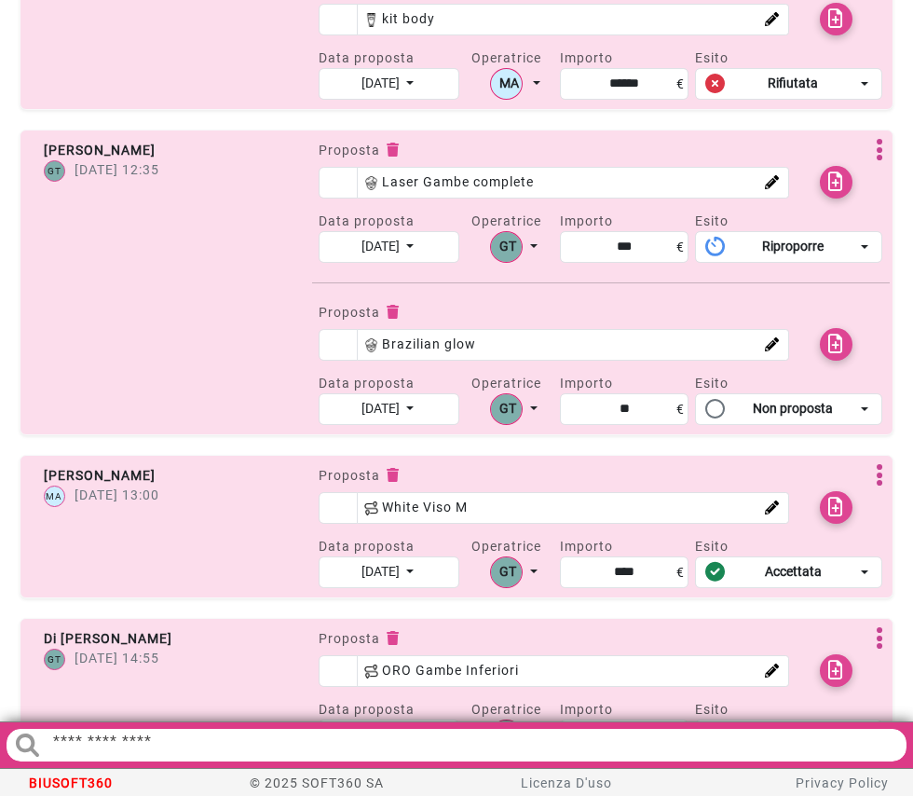
scroll to position [1027, 0]
